Goal: Submit feedback/report problem

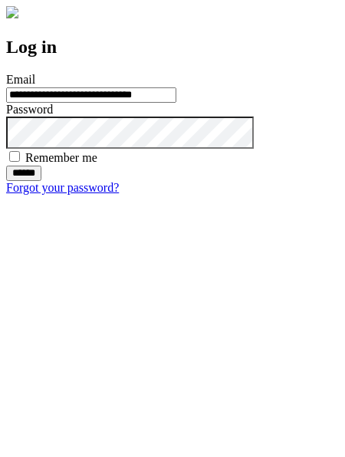
type input "**********"
click at [41, 181] on input "******" at bounding box center [23, 173] width 35 height 15
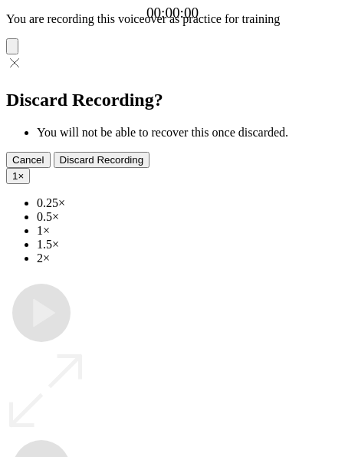
type input "**********"
